Goal: Transaction & Acquisition: Purchase product/service

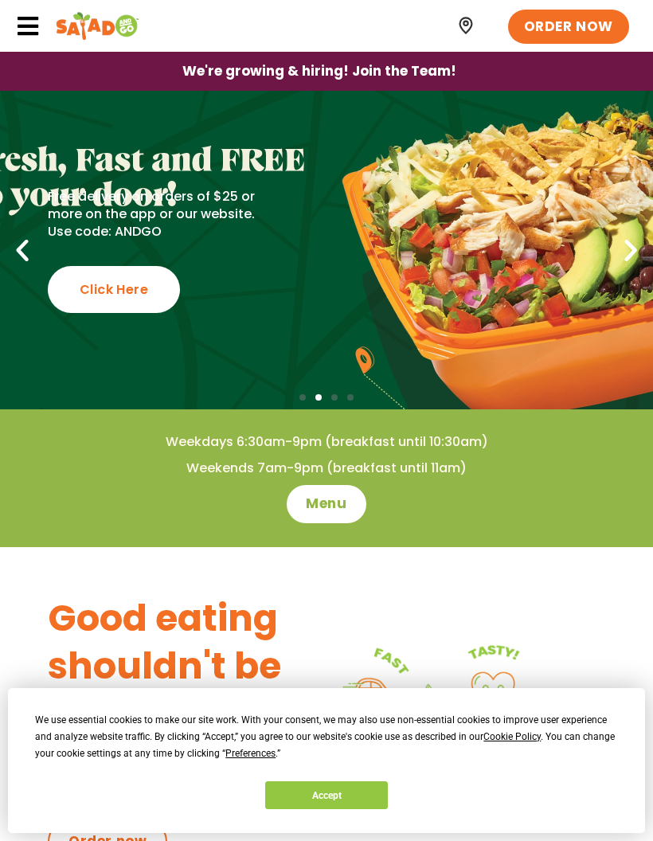
click at [38, 37] on icon at bounding box center [28, 26] width 24 height 24
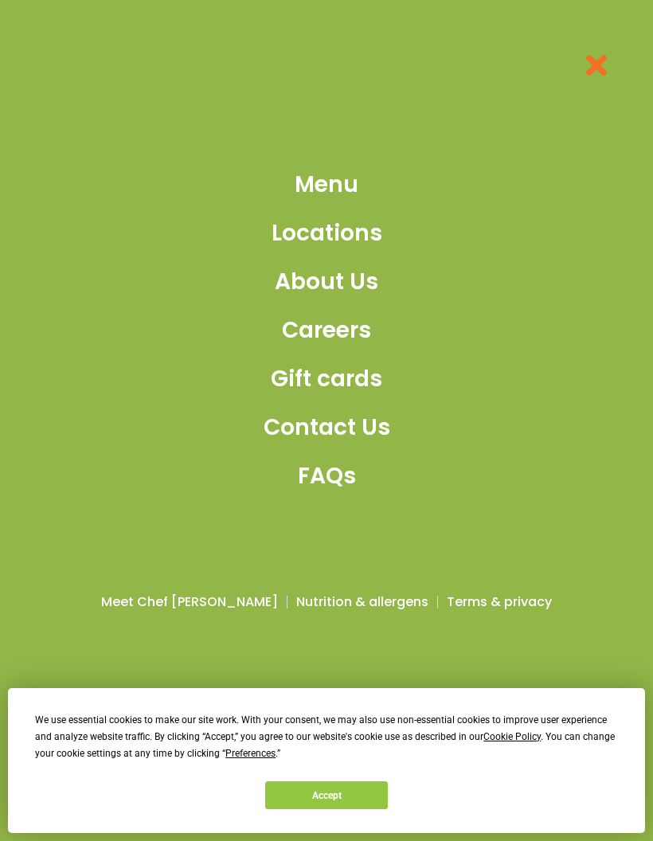
click at [311, 201] on span "Menu" at bounding box center [327, 184] width 64 height 33
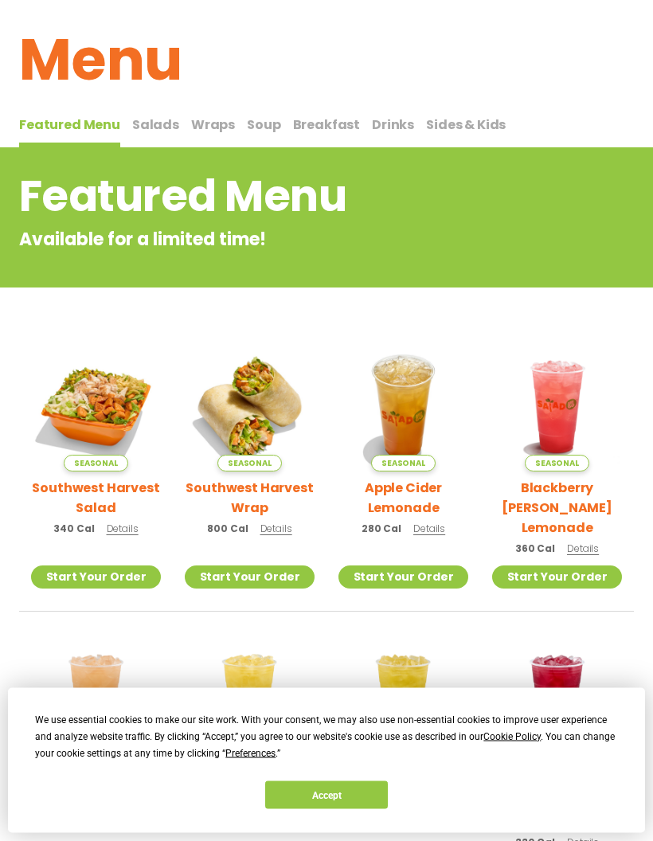
scroll to position [66, 0]
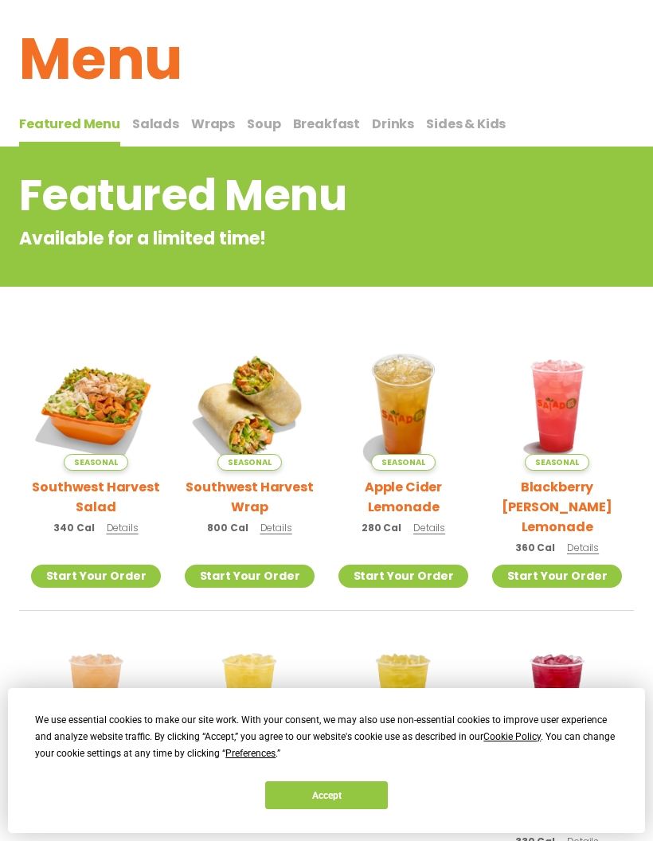
click at [95, 369] on img at bounding box center [96, 406] width 130 height 130
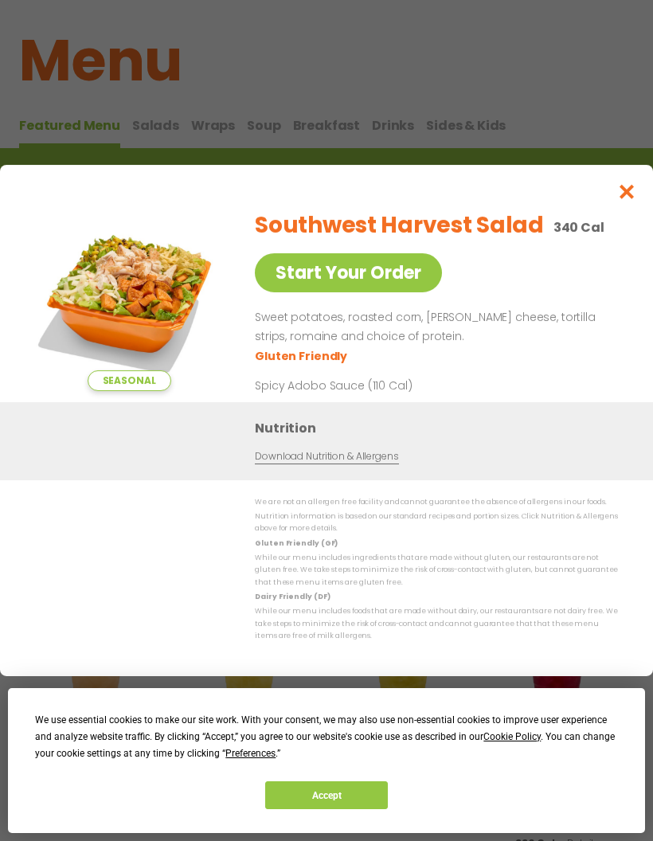
scroll to position [64, 0]
click at [396, 287] on link "Start Your Order" at bounding box center [348, 272] width 187 height 39
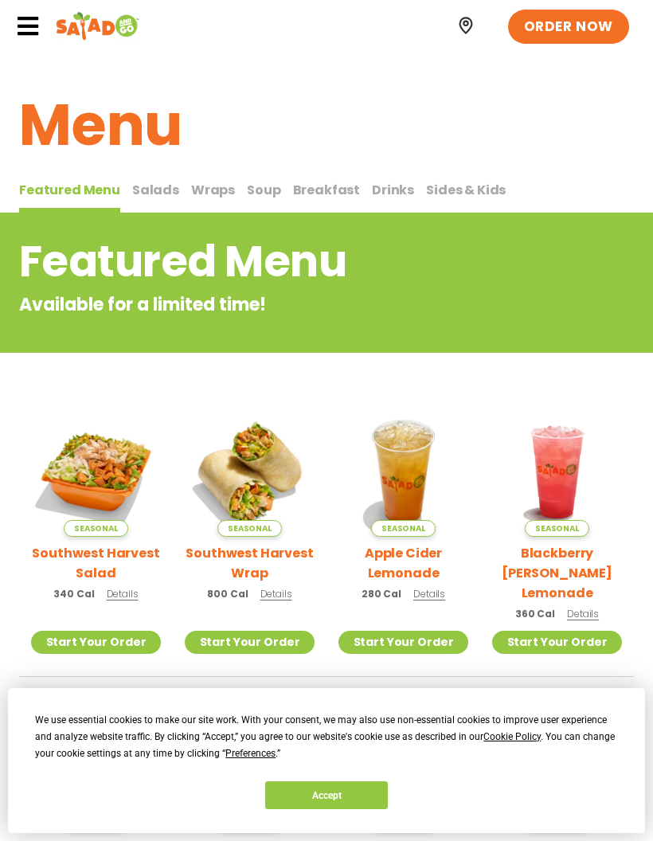
click at [57, 608] on div "Seasonal Southwest Harvest Salad 340 Cal Details" at bounding box center [96, 508] width 130 height 203
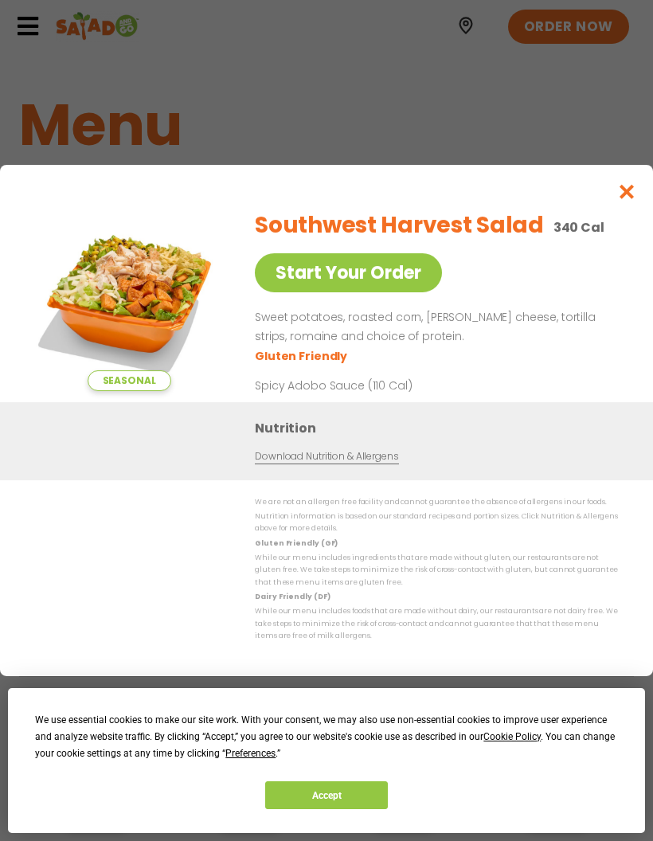
click at [279, 277] on link "Start Your Order" at bounding box center [348, 272] width 187 height 39
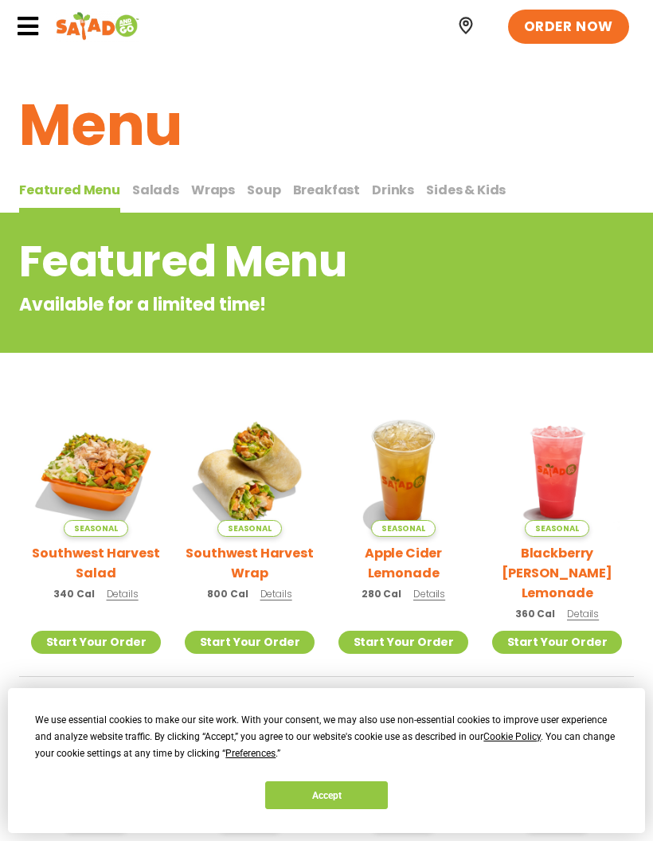
click at [575, 21] on span "ORDER NOW" at bounding box center [568, 27] width 89 height 19
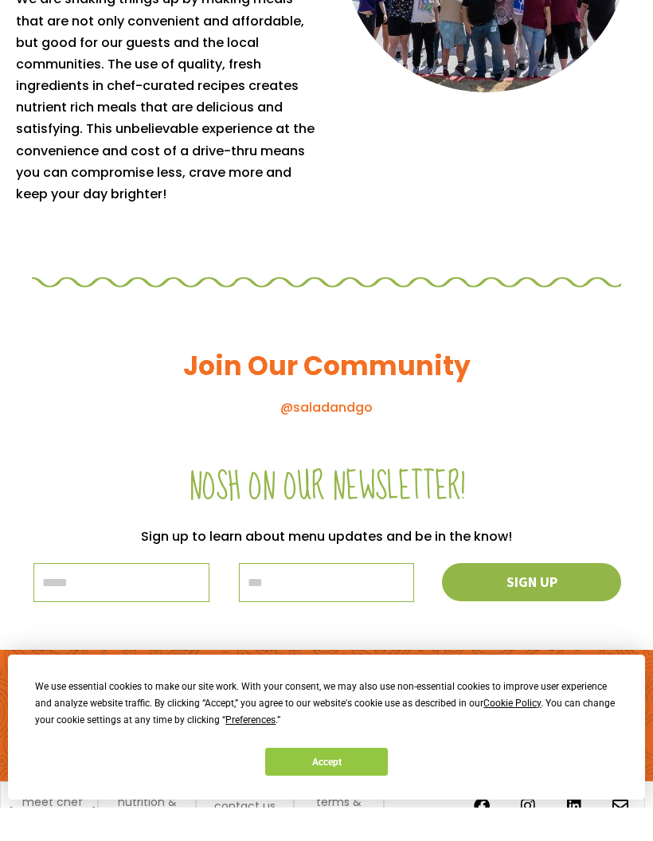
scroll to position [1412, 0]
